Goal: Transaction & Acquisition: Purchase product/service

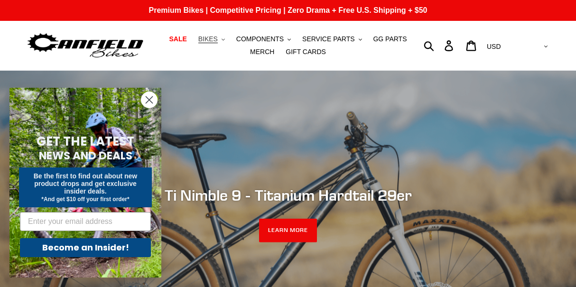
click at [222, 37] on button "BIKES .cls-1{fill:#231f20}" at bounding box center [212, 39] width 36 height 13
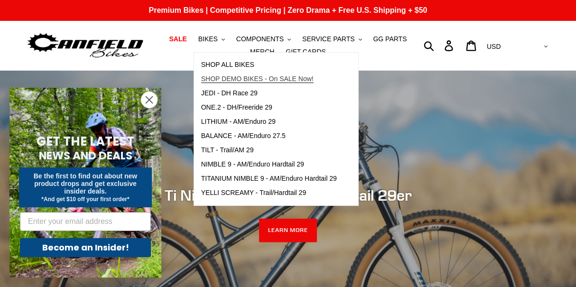
click at [231, 76] on span "SHOP DEMO BIKES - On SALE Now!" at bounding box center [257, 79] width 112 height 8
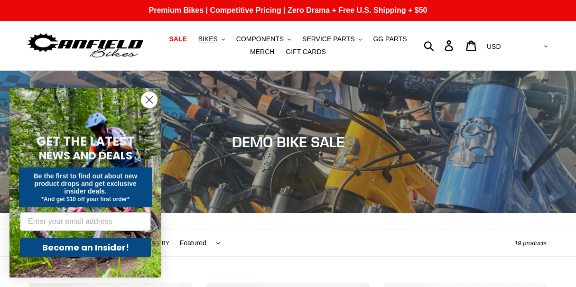
click at [150, 101] on icon "Close dialog" at bounding box center [149, 100] width 7 height 7
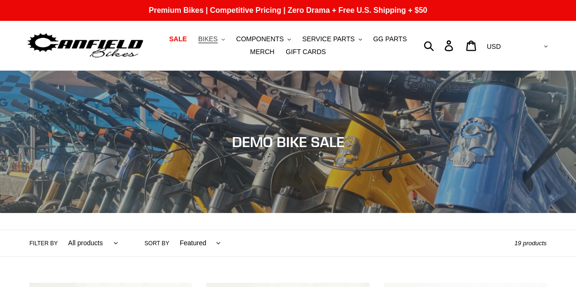
click at [221, 38] on button "BIKES .cls-1{fill:#231f20}" at bounding box center [212, 39] width 36 height 13
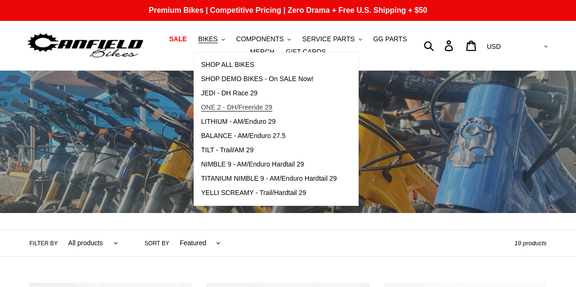
click at [233, 110] on span "ONE.2 - DH/Freeride 29" at bounding box center [236, 107] width 71 height 8
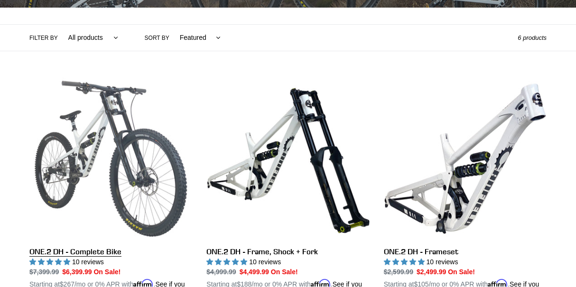
click at [77, 108] on link "ONE.2 DH - Complete Bike" at bounding box center [110, 188] width 163 height 222
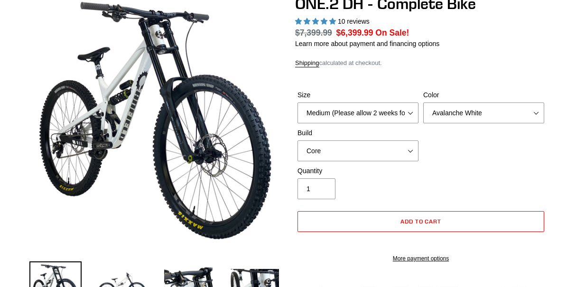
select select "highest-rating"
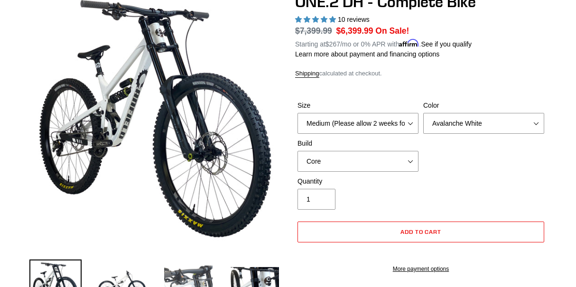
scroll to position [101, 0]
